Goal: Use online tool/utility: Utilize a website feature to perform a specific function

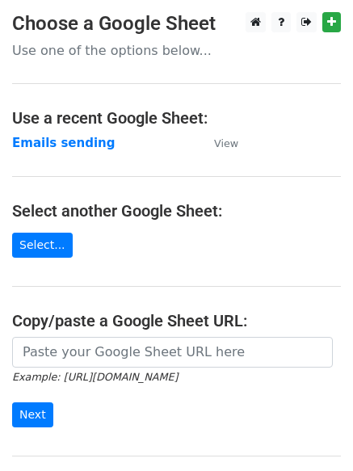
click at [61, 52] on p "Use one of the options below..." at bounding box center [176, 50] width 329 height 17
click at [47, 63] on main "Choose a Google Sheet Use one of the options below... Use a recent Google Sheet…" at bounding box center [176, 262] width 353 height 501
click at [55, 48] on p "Use one of the options below..." at bounding box center [176, 50] width 329 height 17
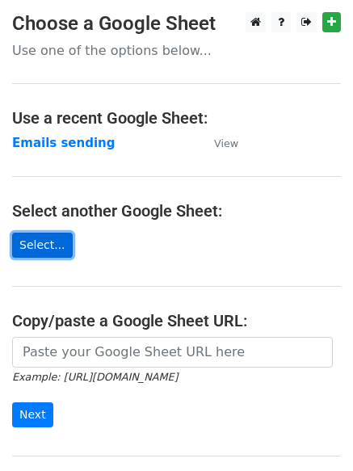
click at [39, 249] on link "Select..." at bounding box center [42, 245] width 61 height 25
click at [53, 241] on link "Select..." at bounding box center [42, 245] width 61 height 25
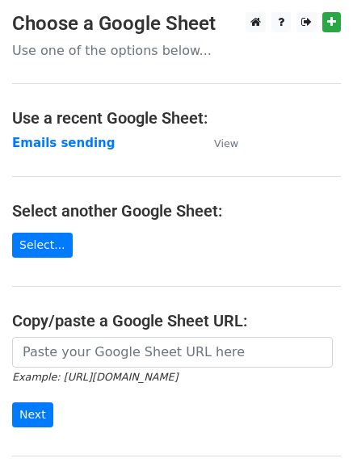
scroll to position [81, 0]
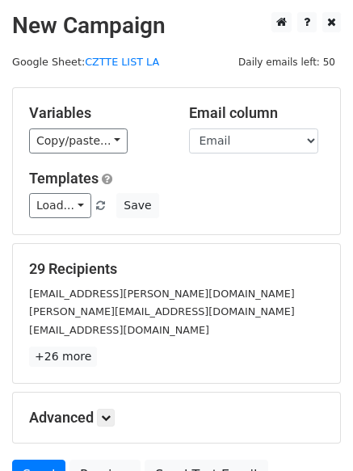
click at [79, 153] on div "Variables Copy/paste... {{Name }} {{Email}}" at bounding box center [97, 128] width 160 height 49
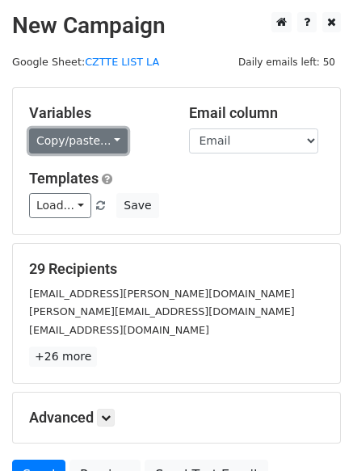
click at [78, 145] on link "Copy/paste..." at bounding box center [78, 140] width 99 height 25
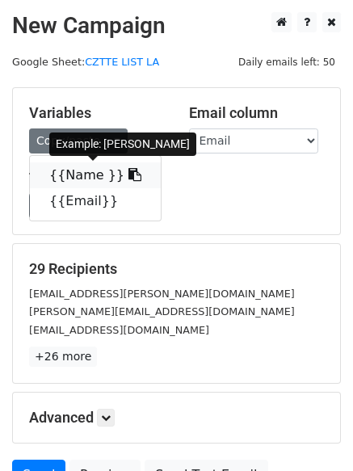
click at [128, 174] on icon at bounding box center [134, 174] width 13 height 13
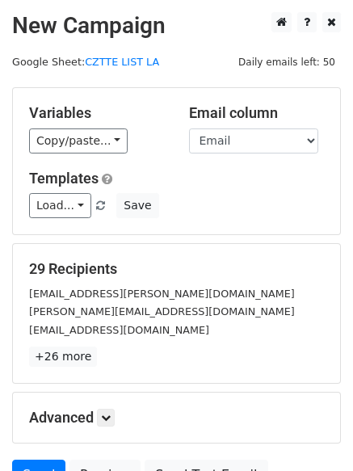
scroll to position [81, 0]
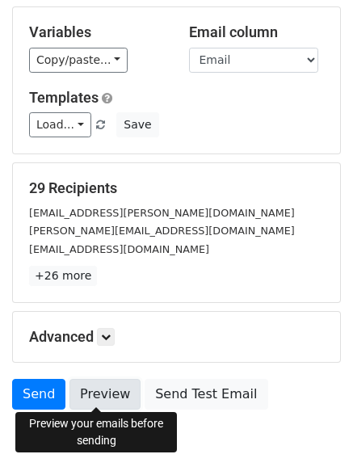
click at [103, 397] on link "Preview" at bounding box center [104, 394] width 71 height 31
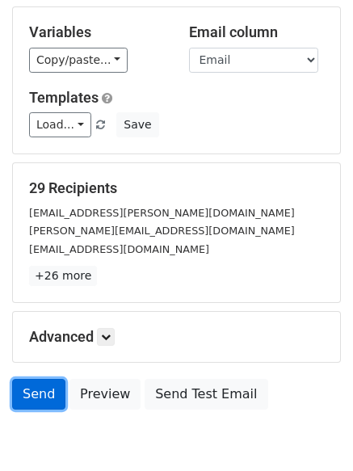
click at [35, 383] on link "Send" at bounding box center [38, 394] width 53 height 31
